Goal: Transaction & Acquisition: Purchase product/service

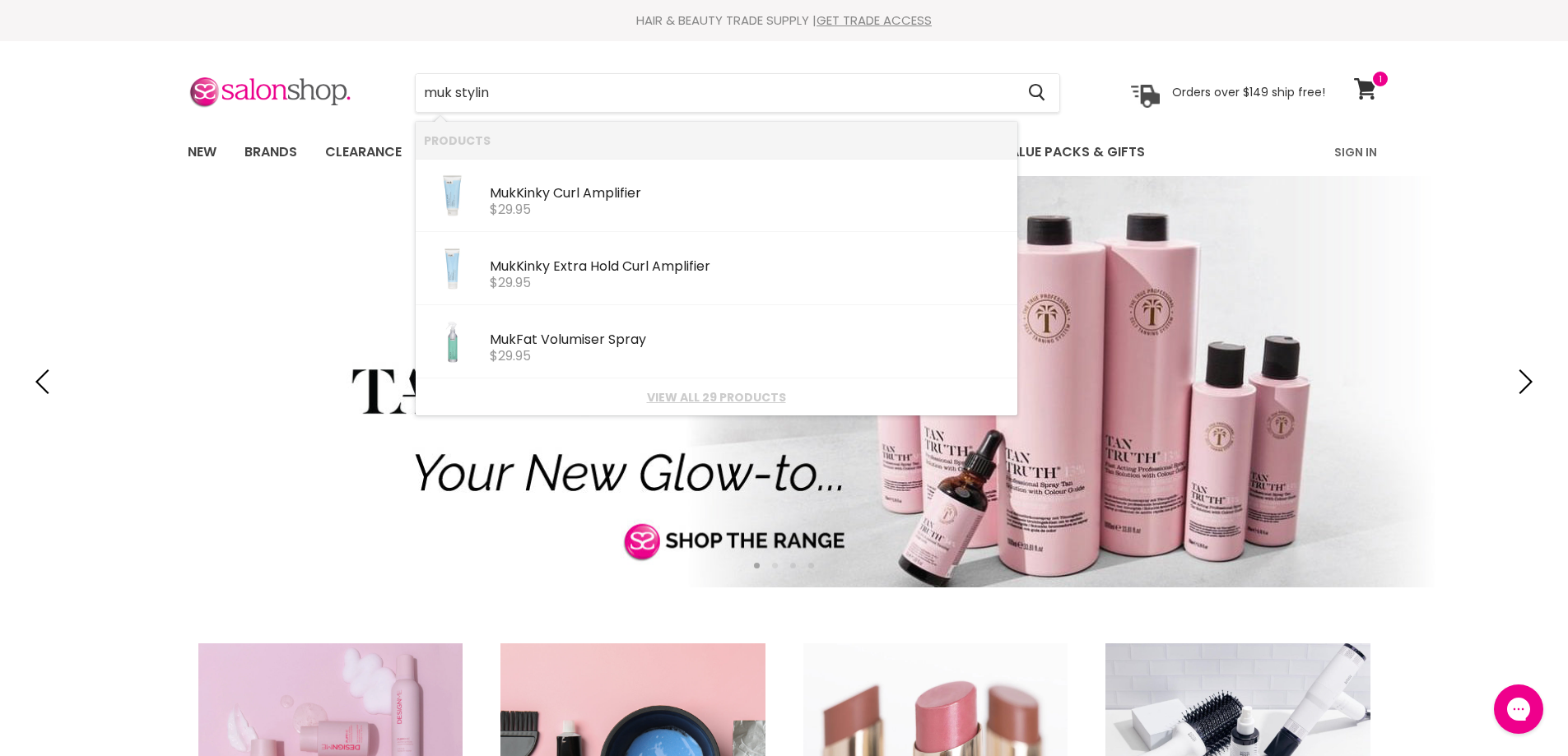
type input "muk styling"
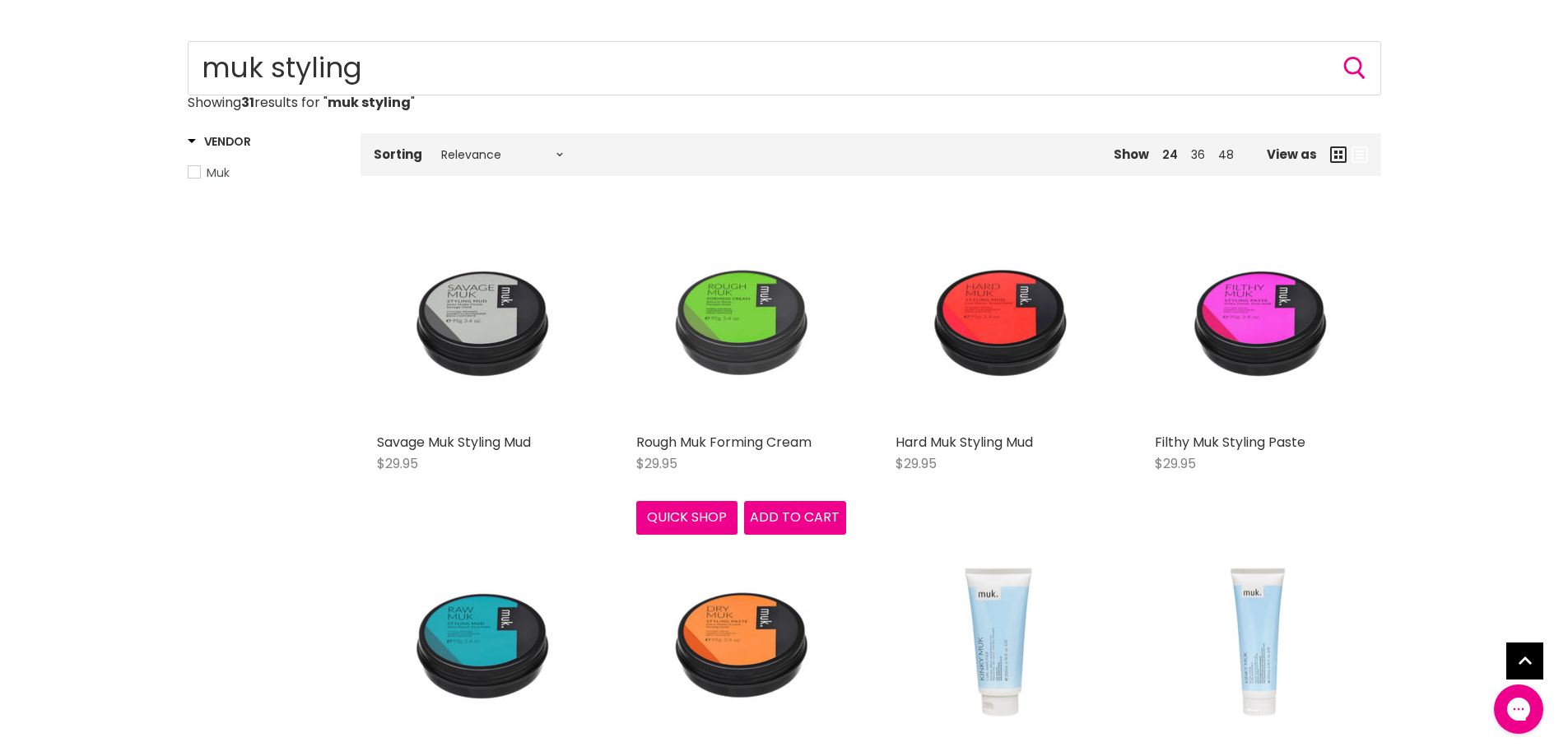
scroll to position [165, 0]
